Goal: Communication & Community: Answer question/provide support

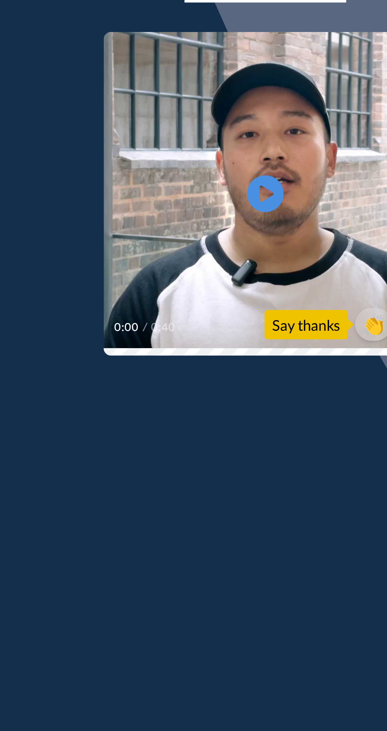
scroll to position [26, 0]
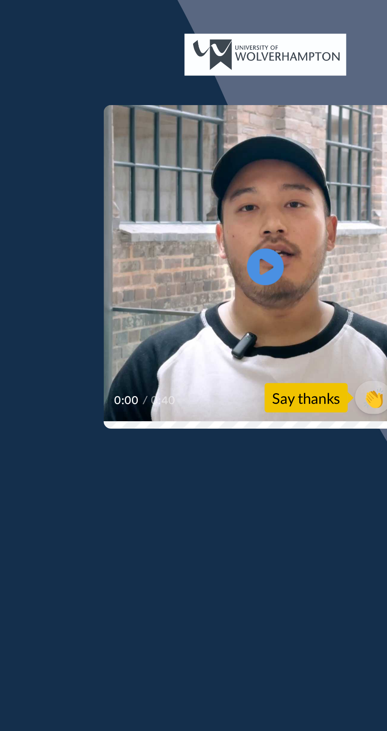
click at [151, 342] on icon "Play/Pause" at bounding box center [143, 358] width 20 height 36
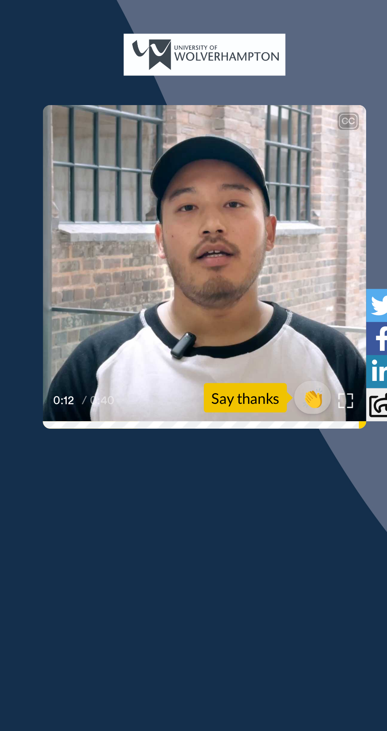
click at [171, 429] on div "Say thanks" at bounding box center [164, 428] width 45 height 16
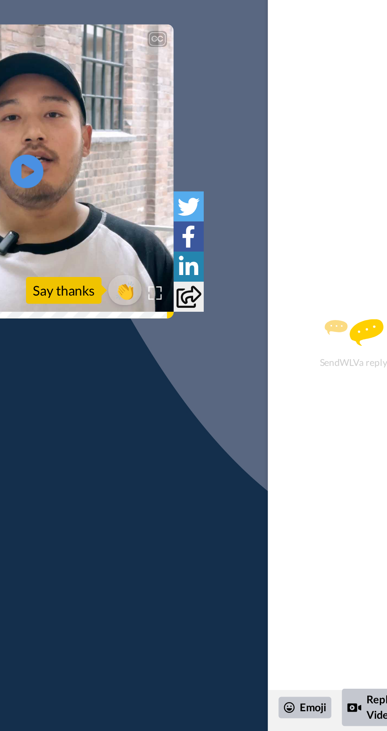
scroll to position [0, 0]
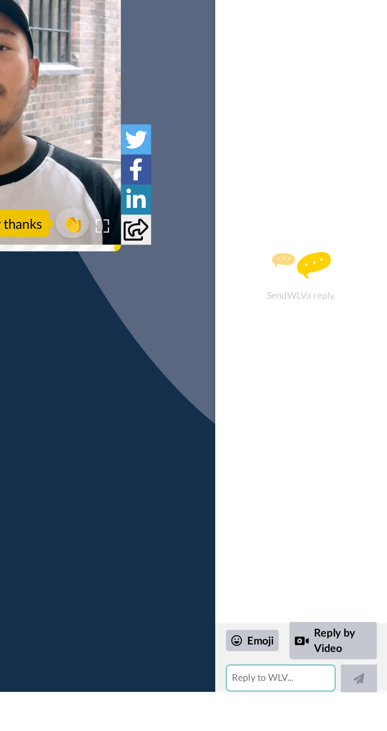
click at [324, 723] on textarea at bounding box center [324, 723] width 65 height 16
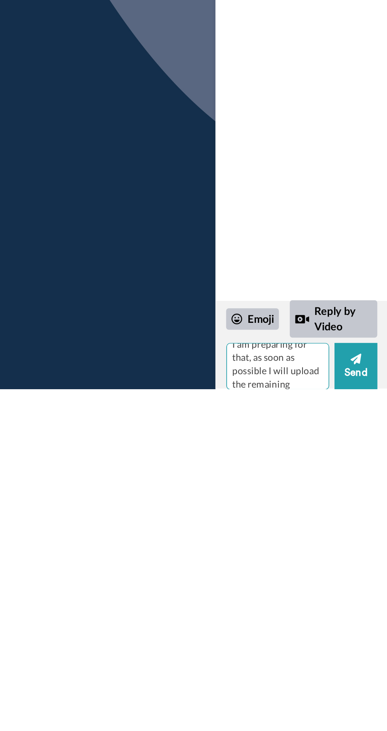
scroll to position [15, 0]
type textarea "I am preparing for that, as soon as possible I will upload the remaining docume…"
click at [370, 696] on button "Send" at bounding box center [368, 695] width 25 height 28
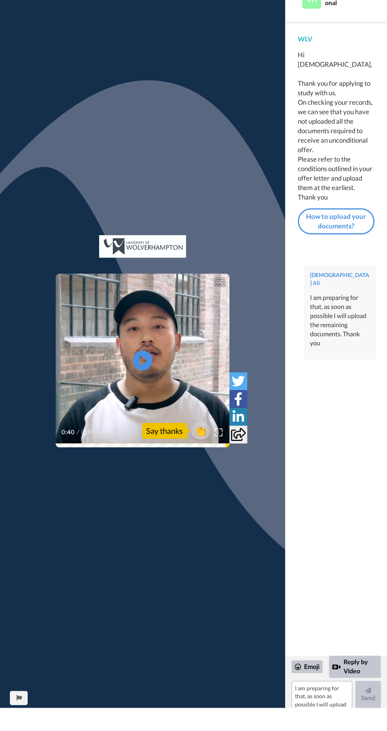
scroll to position [0, 0]
